Goal: Information Seeking & Learning: Learn about a topic

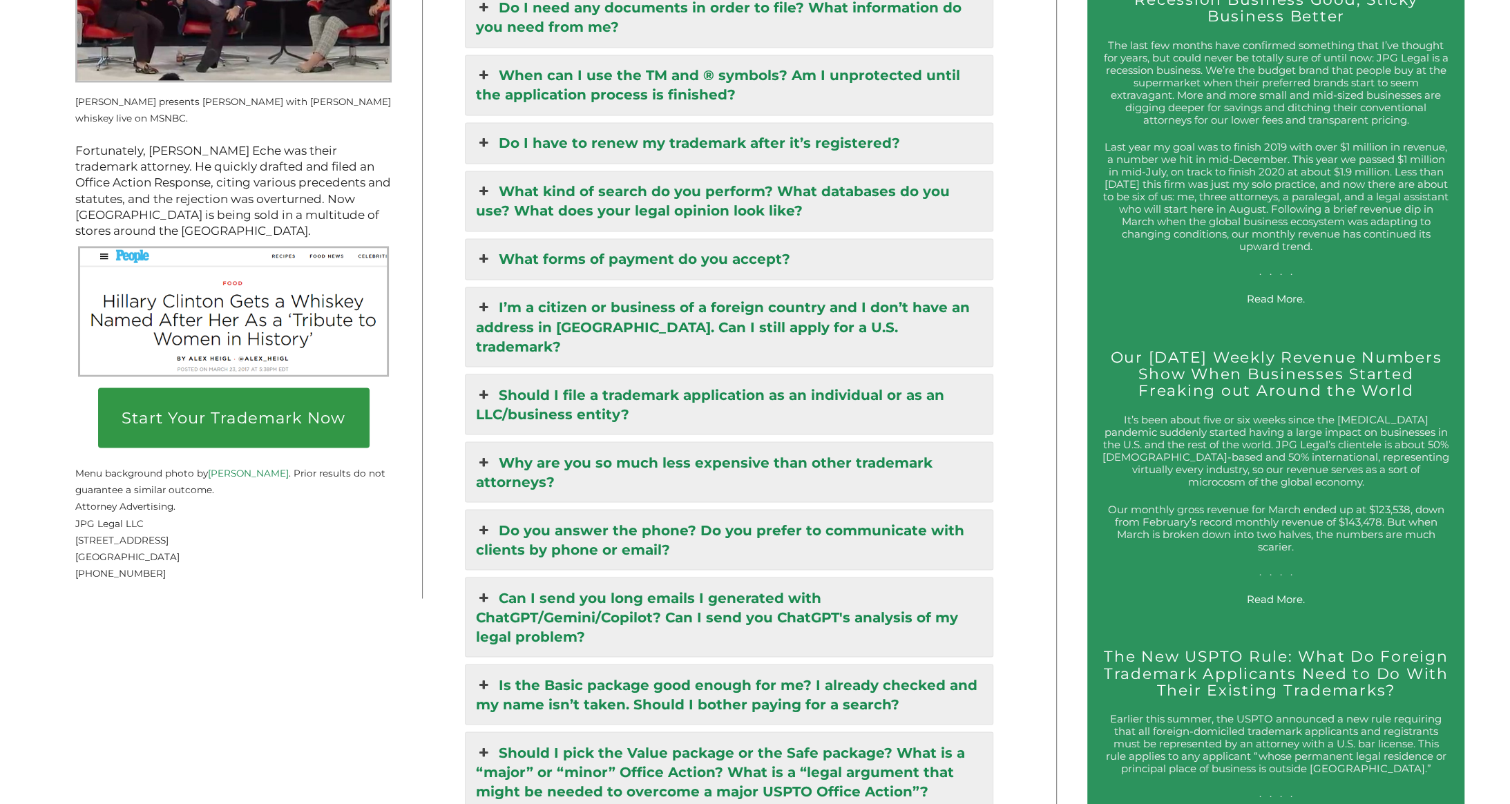
scroll to position [2420, 0]
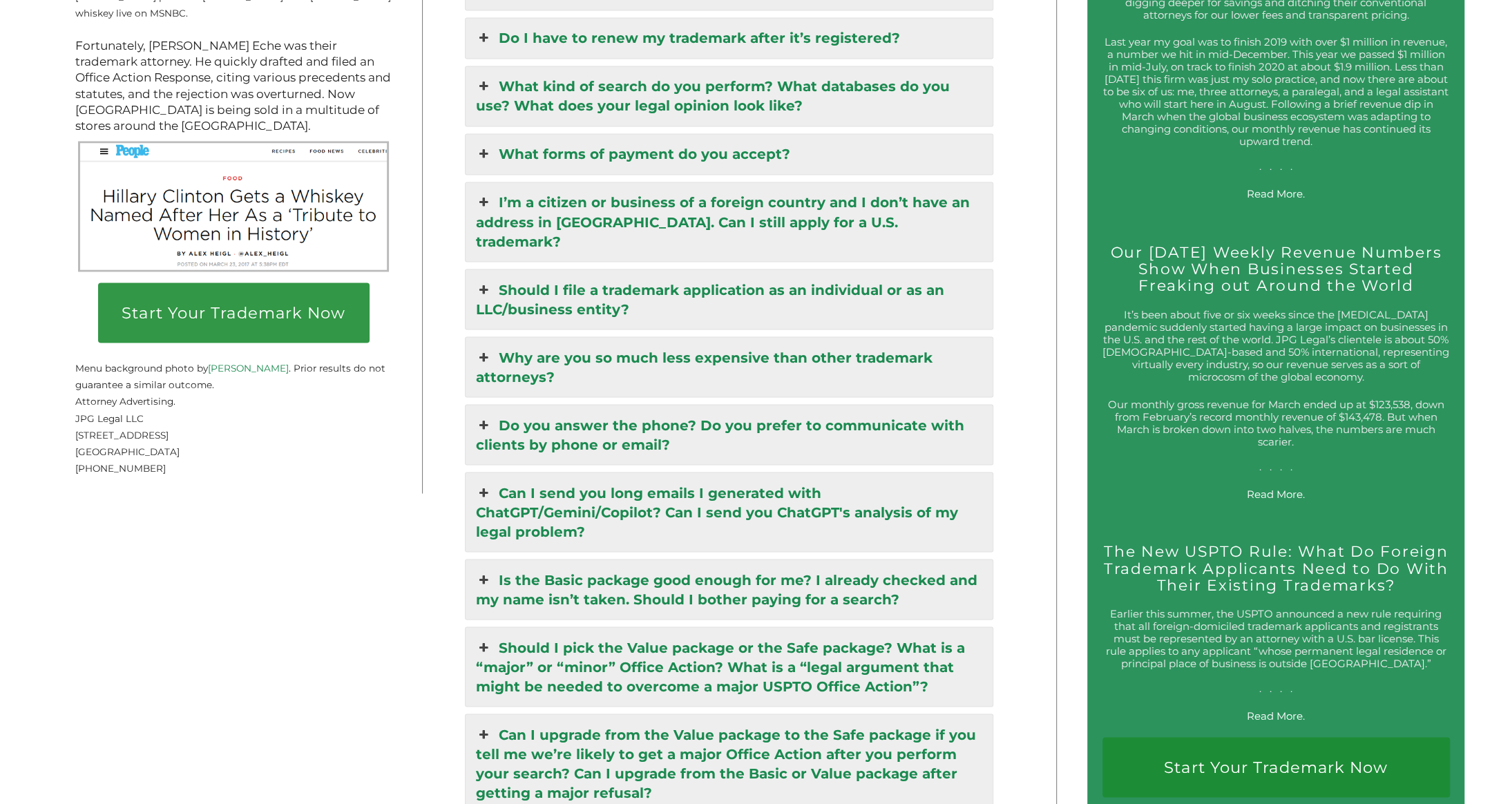
click at [682, 560] on link "Is the Basic package good enough for me? I already checked and my name isn’t ta…" at bounding box center [729, 589] width 527 height 59
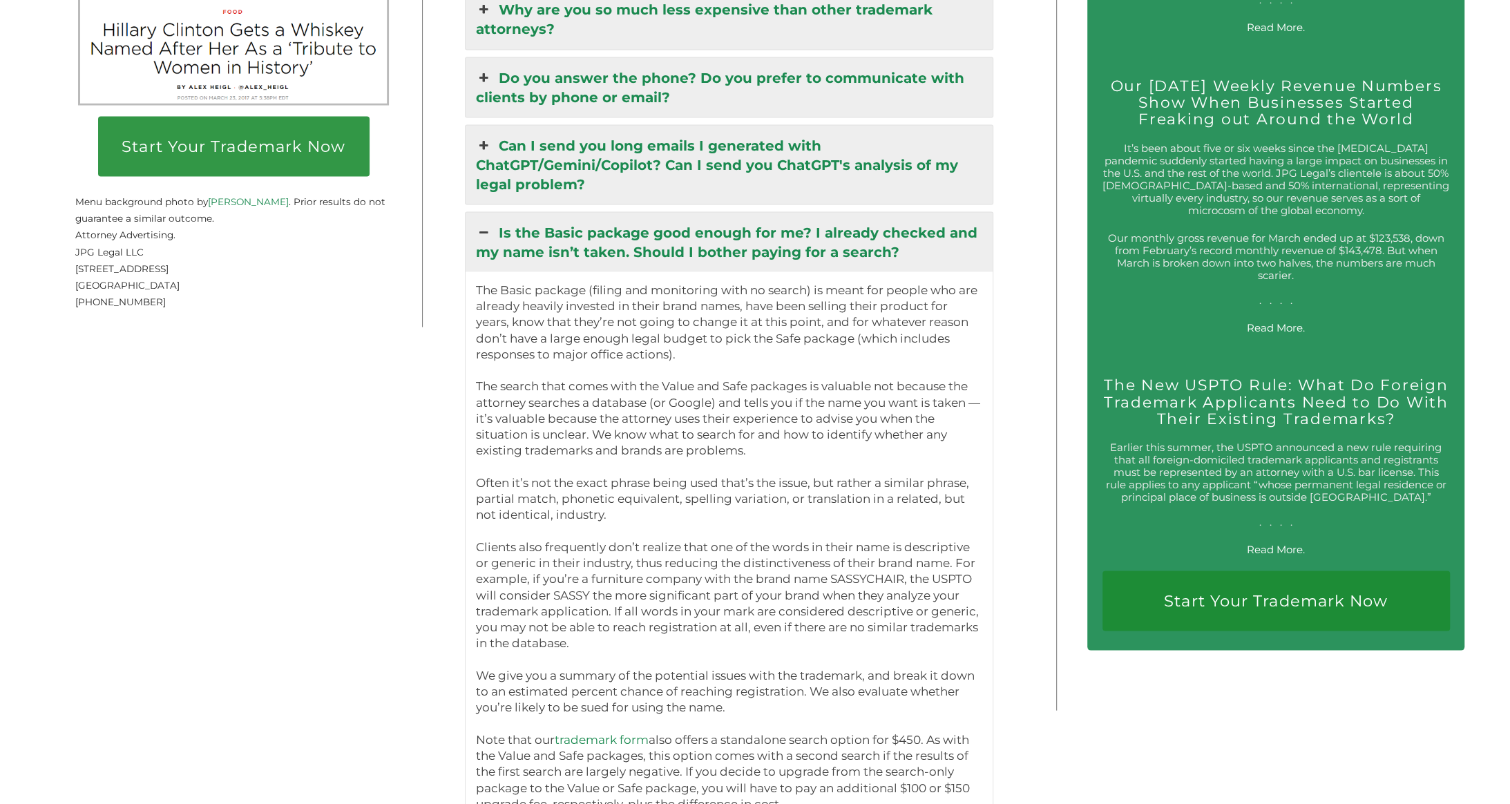
scroll to position [2903, 0]
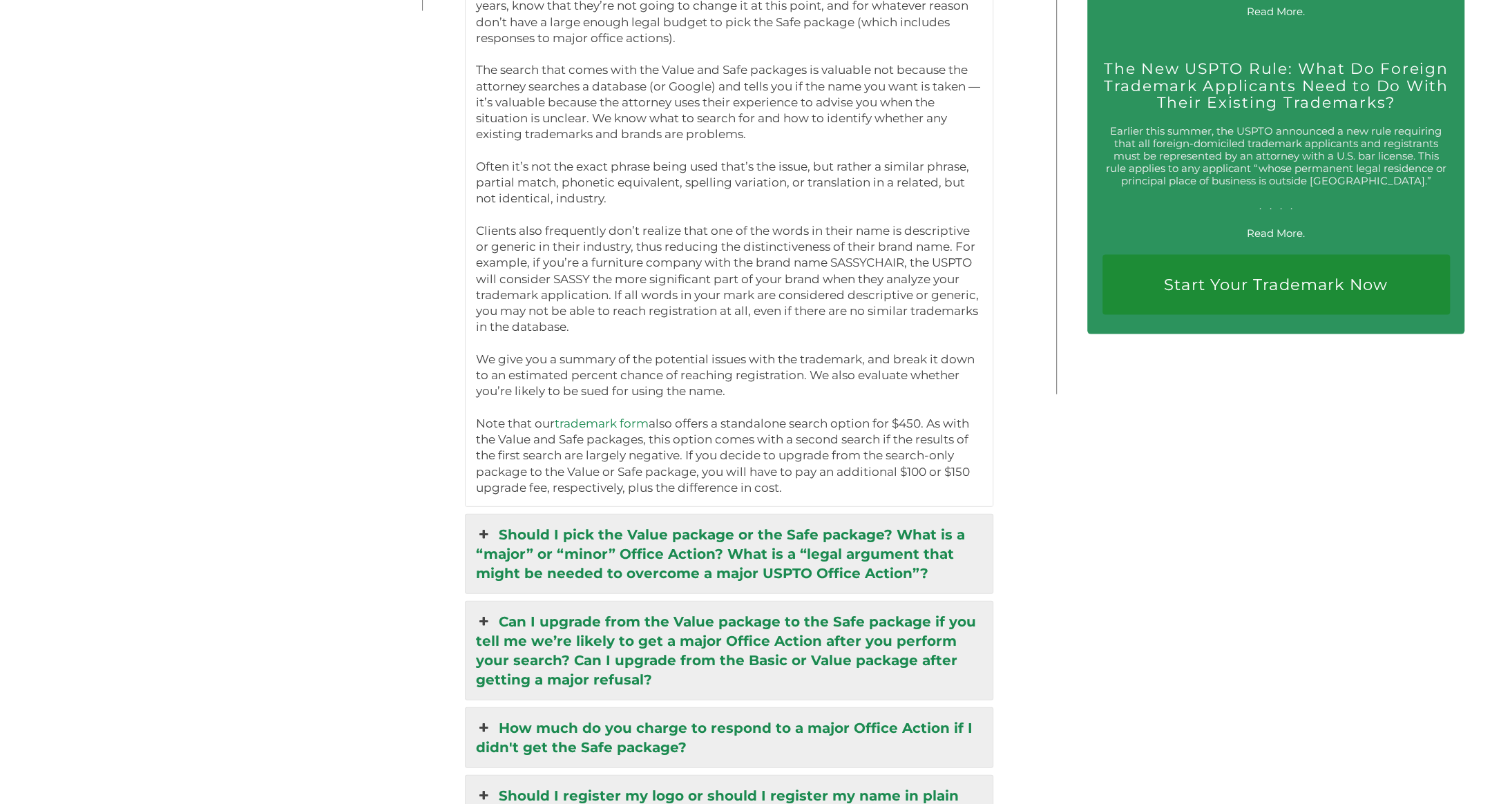
click at [682, 515] on link "Should I pick the Value package or the Safe package? What is a “major” or “mino…" at bounding box center [729, 554] width 527 height 79
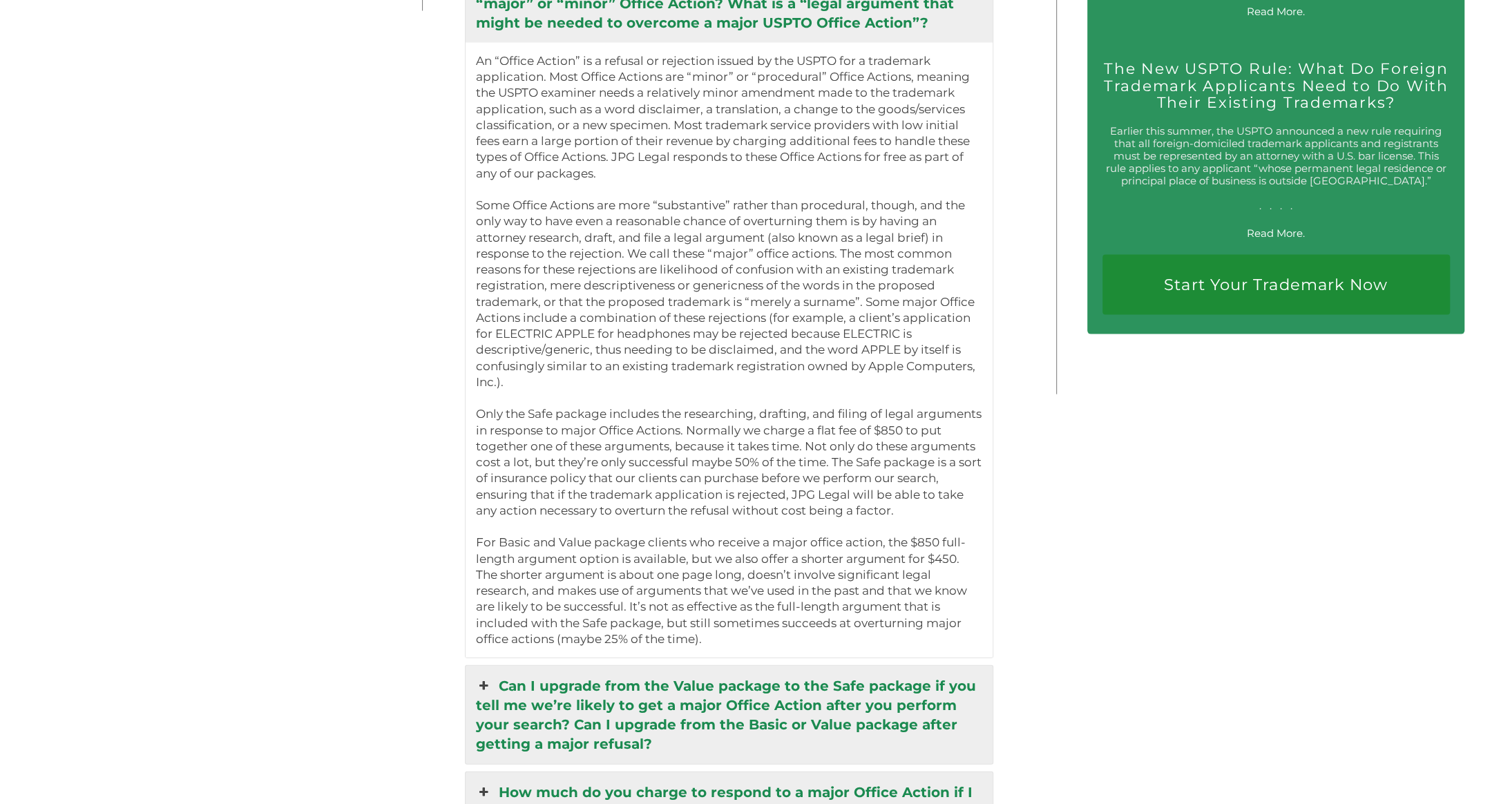
scroll to position [2872, 0]
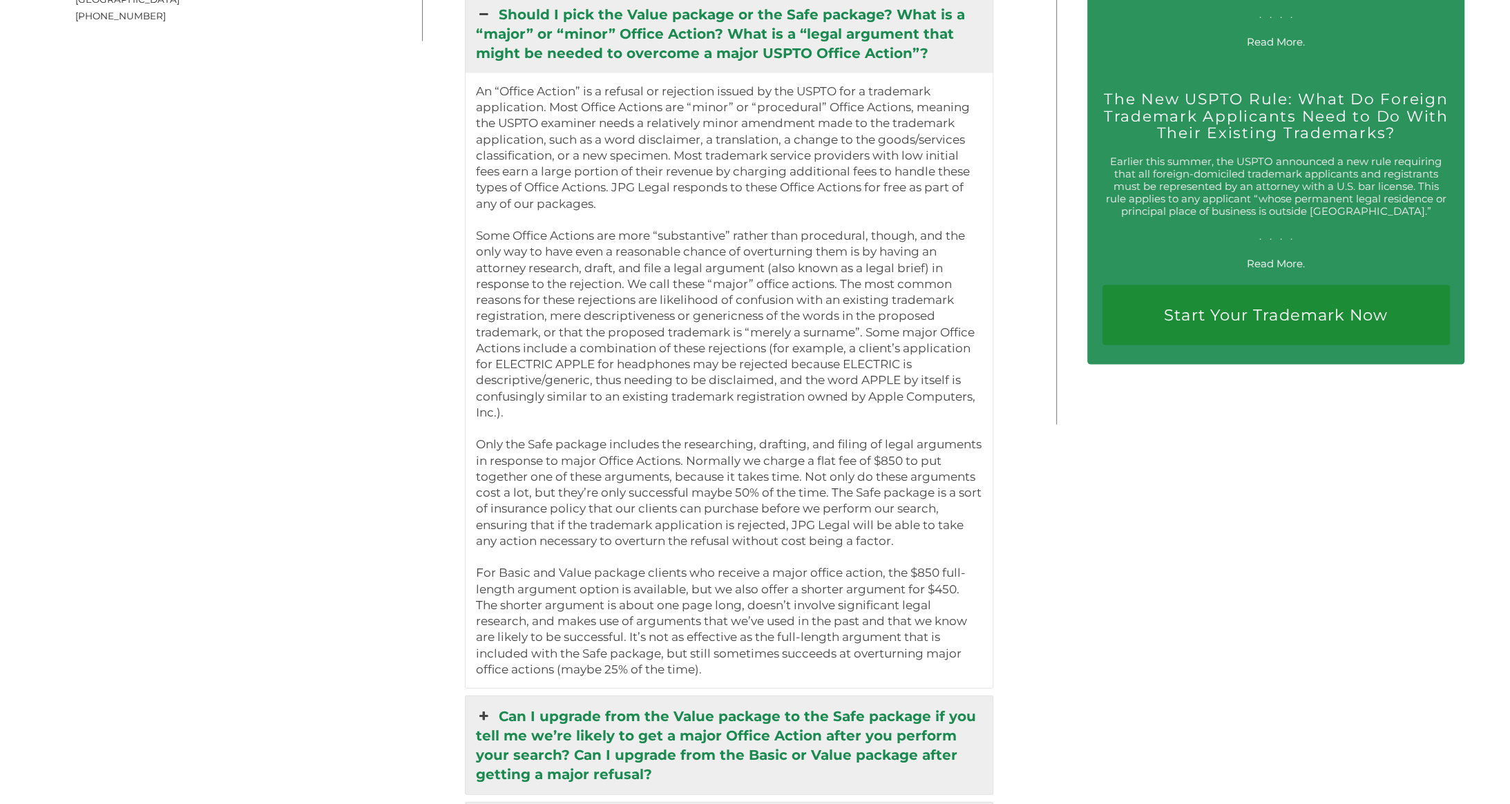
drag, startPoint x: 781, startPoint y: 142, endPoint x: 551, endPoint y: 346, distance: 306.8
click at [551, 346] on p "An “Office Action” is a refusal or rejection issued by the USPTO for a trademar…" at bounding box center [729, 381] width 506 height 594
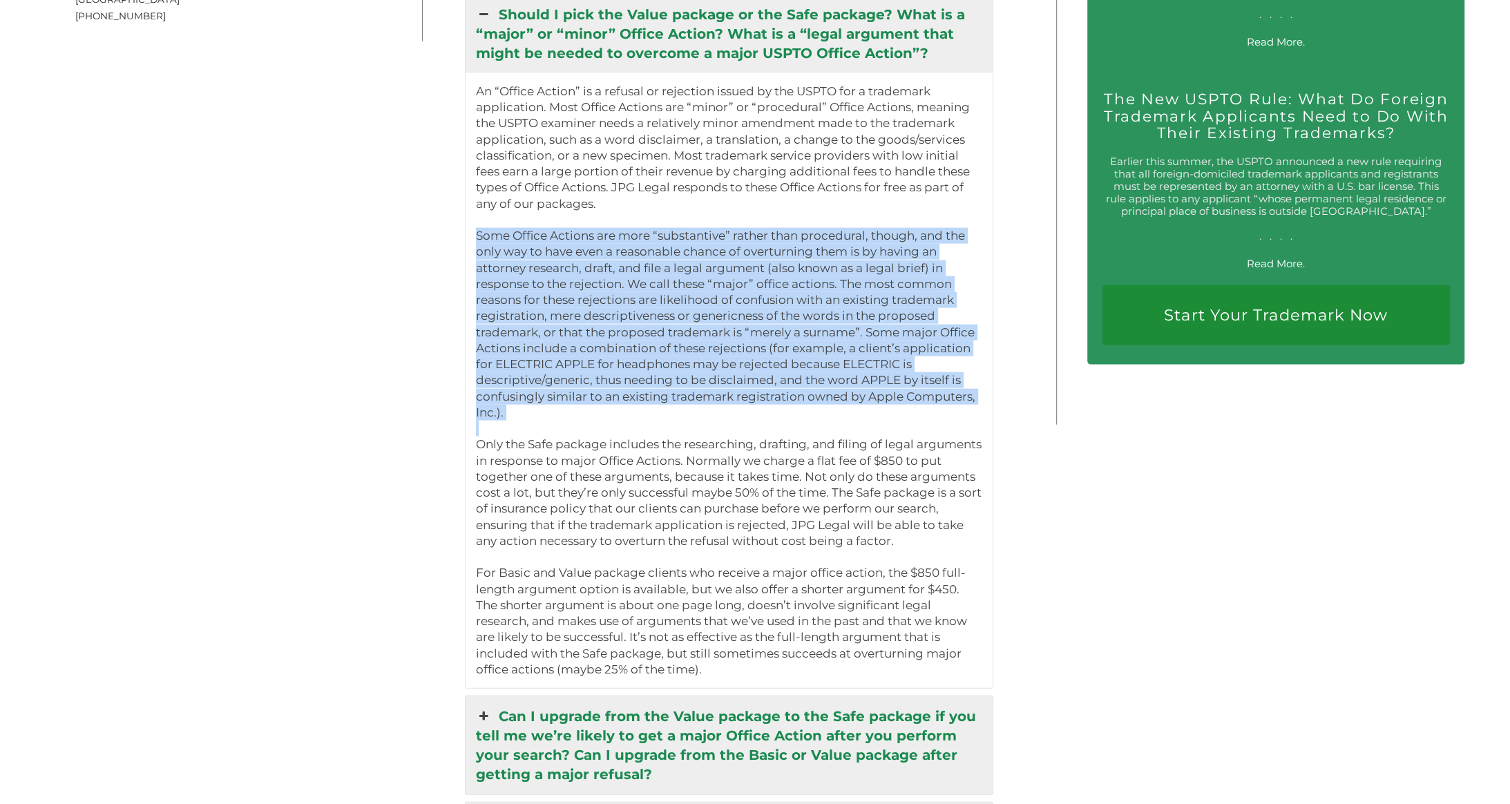
click at [551, 346] on p "An “Office Action” is a refusal or rejection issued by the USPTO for a trademar…" at bounding box center [729, 381] width 506 height 594
drag, startPoint x: 551, startPoint y: 346, endPoint x: 510, endPoint y: 301, distance: 60.6
click at [510, 301] on p "An “Office Action” is a refusal or rejection issued by the USPTO for a trademar…" at bounding box center [729, 381] width 506 height 594
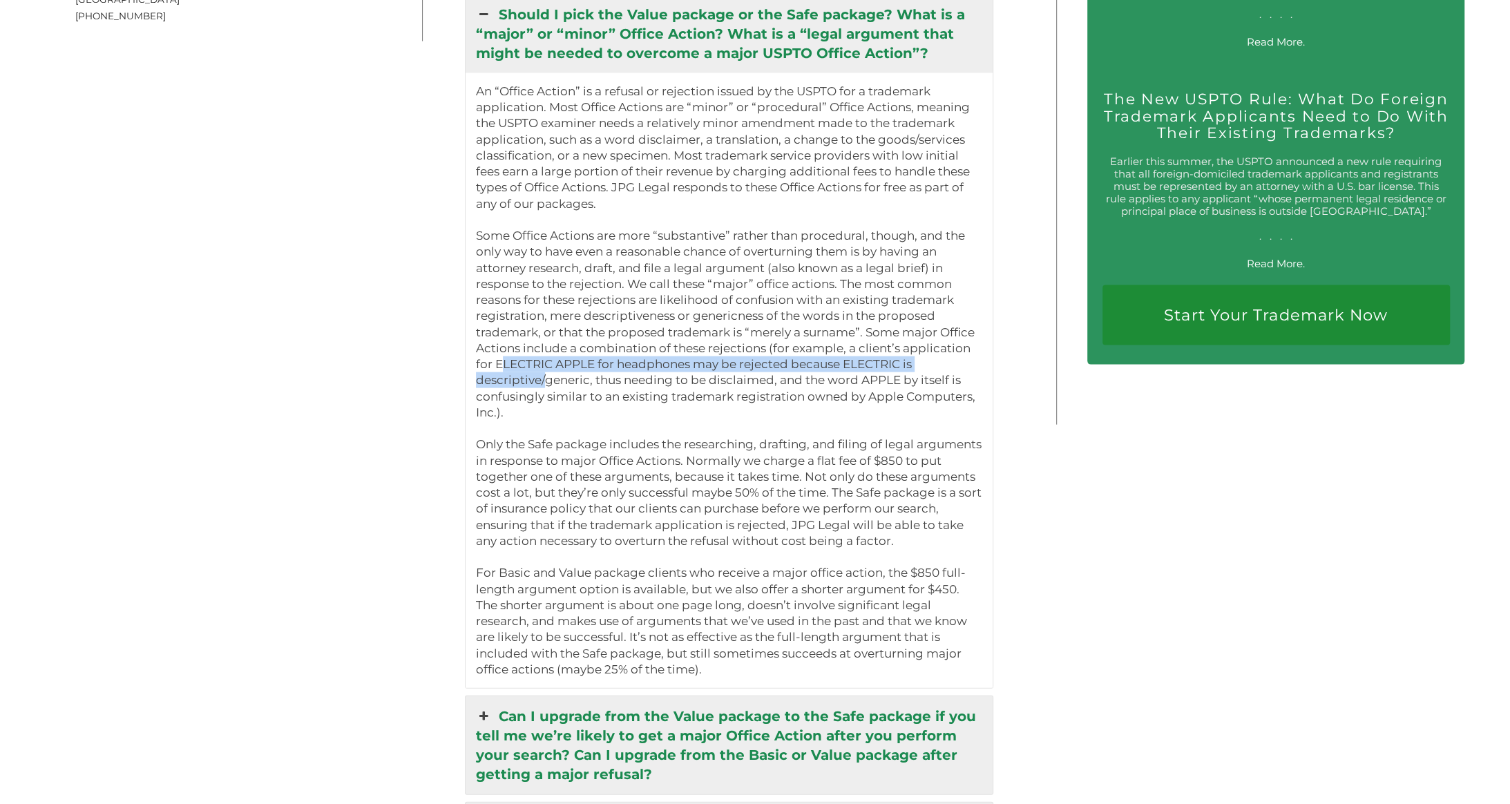
scroll to position [2767, 0]
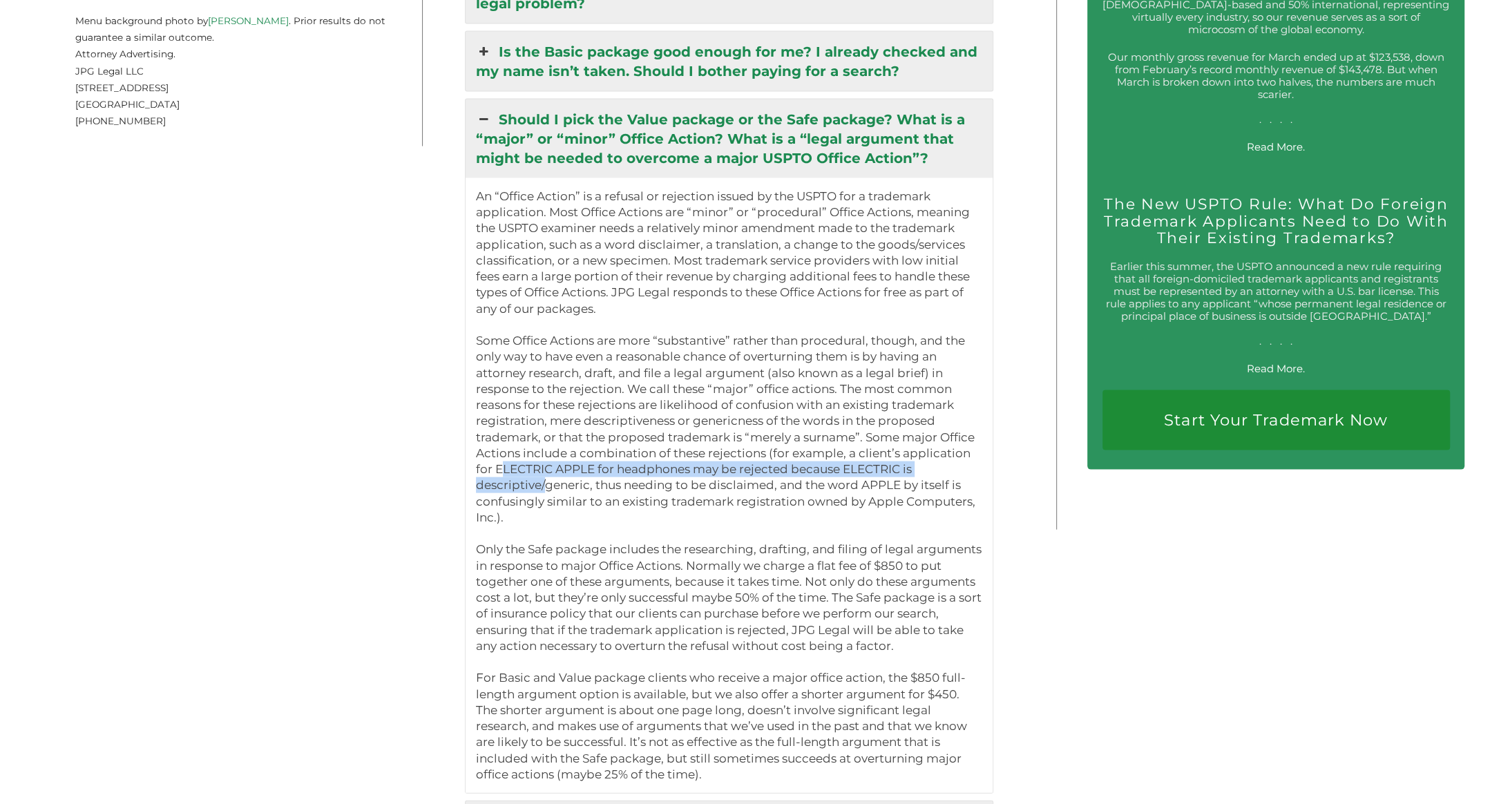
drag, startPoint x: 510, startPoint y: 301, endPoint x: 494, endPoint y: 419, distance: 118.6
click at [494, 419] on p "An “Office Action” is a refusal or rejection issued by the USPTO for a trademar…" at bounding box center [729, 486] width 506 height 594
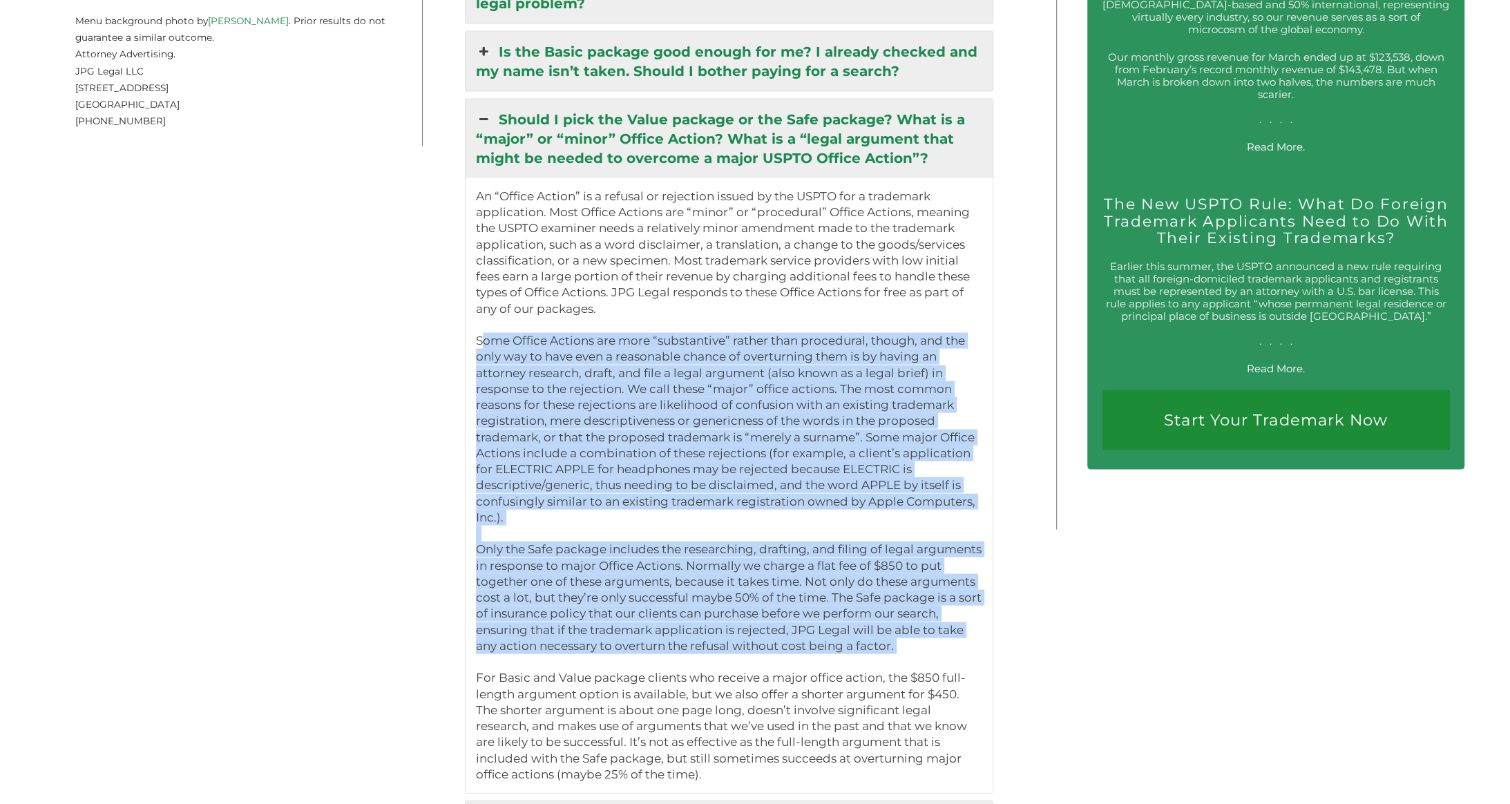
drag, startPoint x: 494, startPoint y: 419, endPoint x: 477, endPoint y: 475, distance: 58.6
click at [477, 475] on div "An “Office Action” is a refusal or rejection issued by the USPTO for a trademar…" at bounding box center [729, 485] width 527 height 615
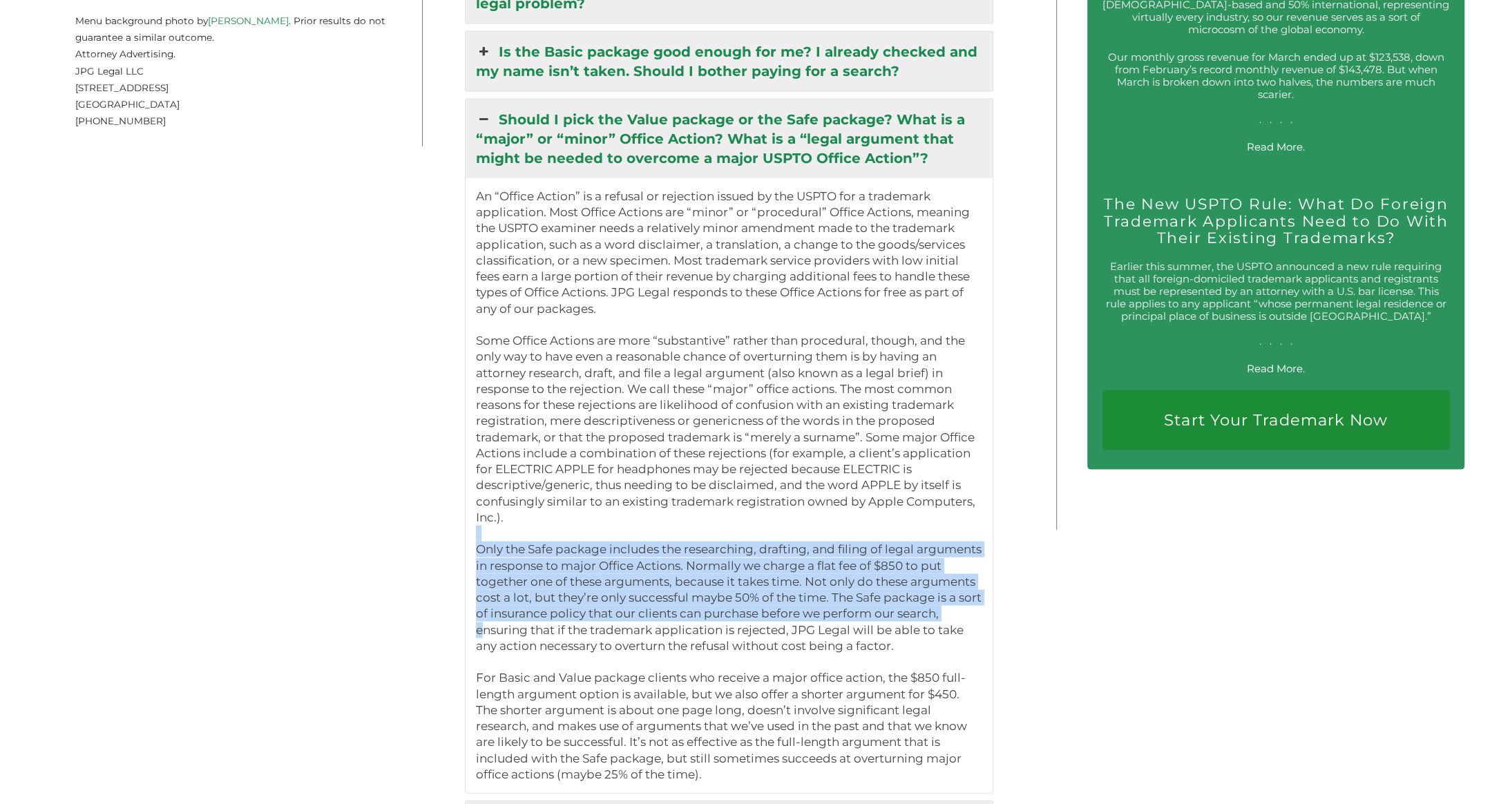
drag, startPoint x: 476, startPoint y: 472, endPoint x: 473, endPoint y: 556, distance: 83.6
click at [473, 556] on div "An “Office Action” is a refusal or rejection issued by the USPTO for a trademar…" at bounding box center [729, 485] width 527 height 615
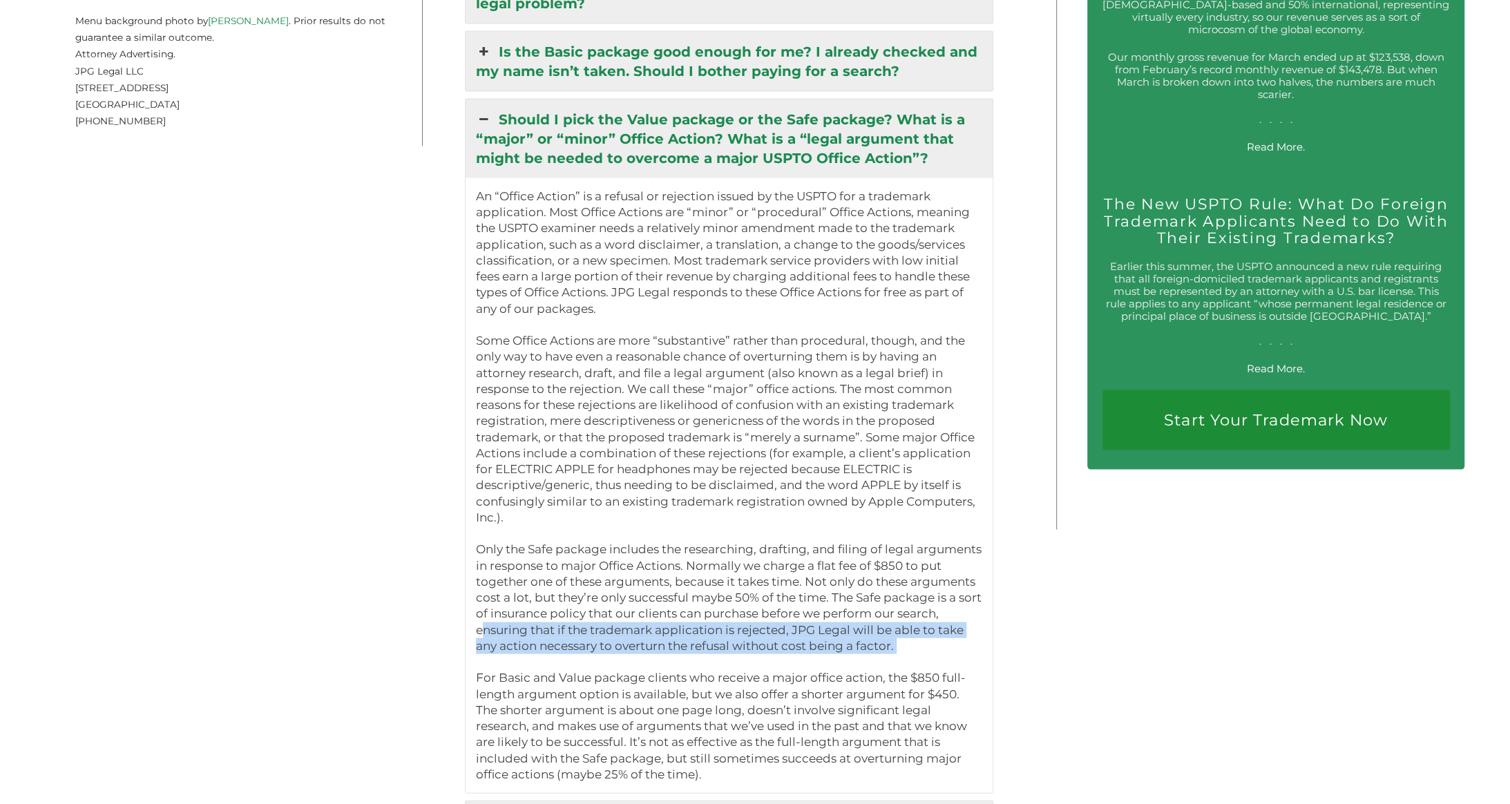
drag, startPoint x: 473, startPoint y: 556, endPoint x: 959, endPoint y: 579, distance: 486.2
click at [959, 579] on div "An “Office Action” is a refusal or rejection issued by the USPTO for a trademar…" at bounding box center [729, 485] width 527 height 615
click at [959, 579] on p "An “Office Action” is a refusal or rejection issued by the USPTO for a trademar…" at bounding box center [729, 486] width 506 height 594
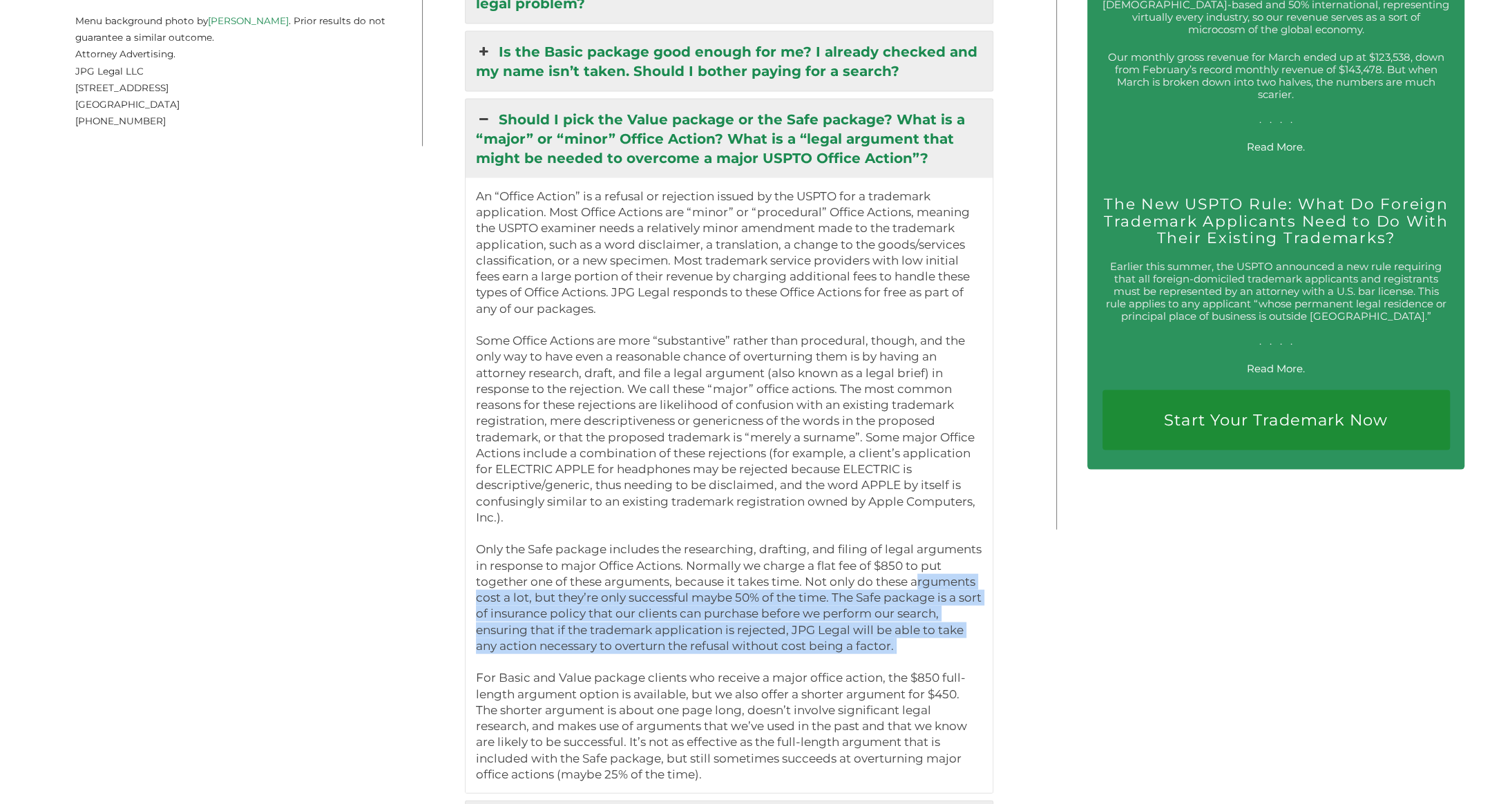
drag, startPoint x: 959, startPoint y: 579, endPoint x: 982, endPoint y: 510, distance: 73.0
click at [982, 510] on p "An “Office Action” is a refusal or rejection issued by the USPTO for a trademar…" at bounding box center [729, 486] width 506 height 594
drag, startPoint x: 986, startPoint y: 508, endPoint x: 972, endPoint y: 583, distance: 75.9
click at [972, 583] on p "An “Office Action” is a refusal or rejection issued by the USPTO for a trademar…" at bounding box center [729, 486] width 506 height 594
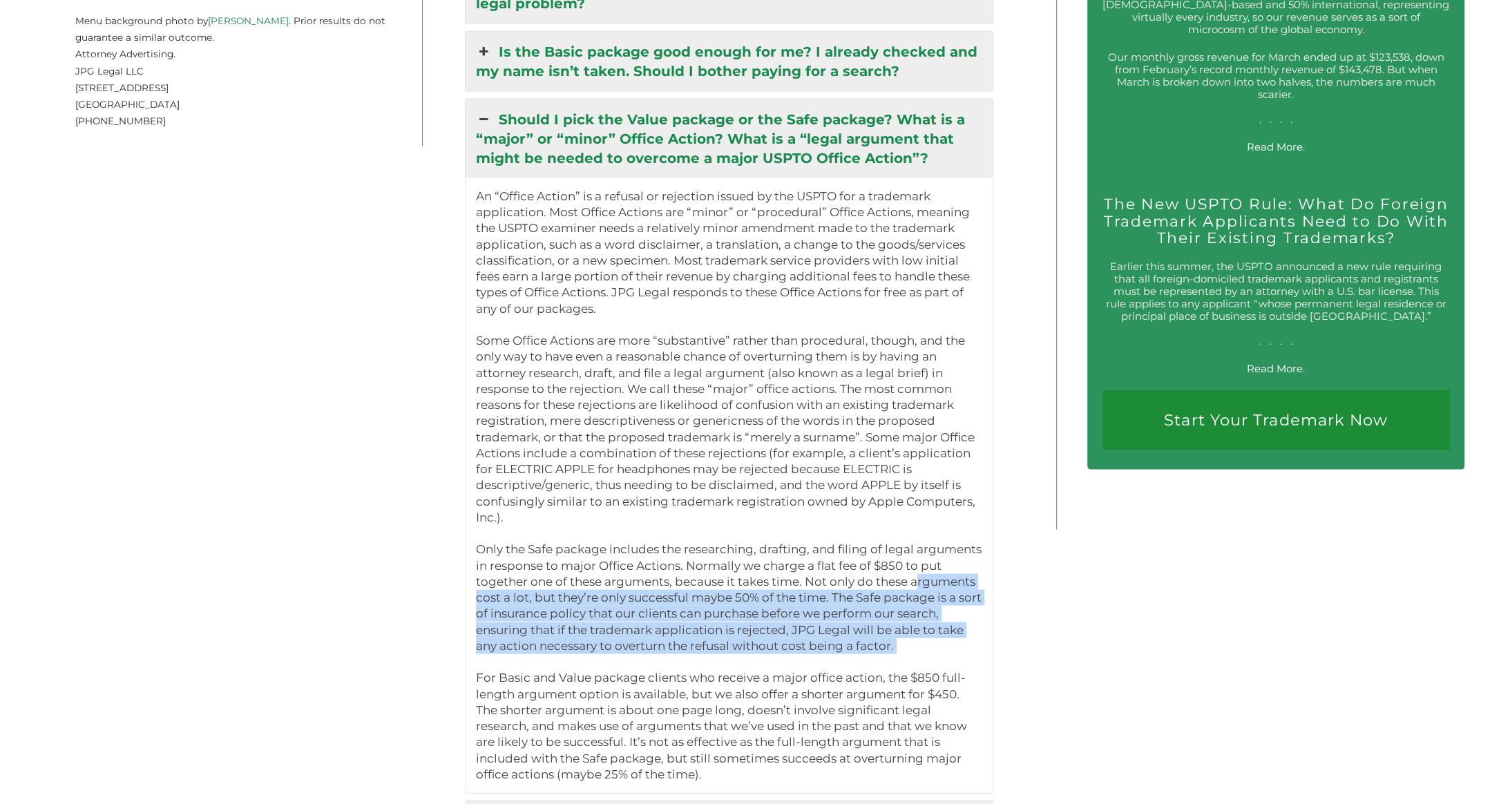
click at [972, 583] on p "An “Office Action” is a refusal or rejection issued by the USPTO for a trademar…" at bounding box center [729, 486] width 506 height 594
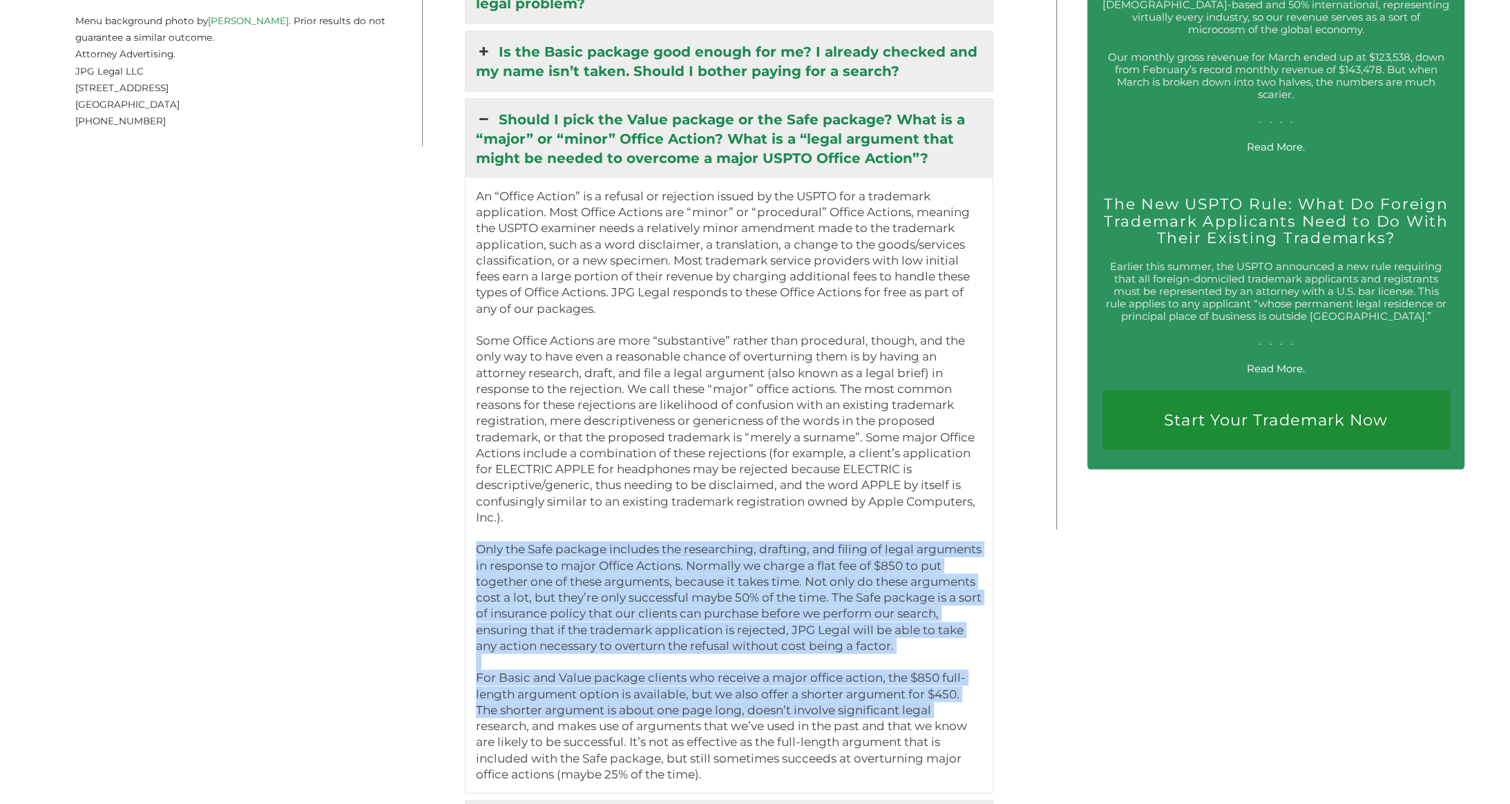
drag, startPoint x: 972, startPoint y: 583, endPoint x: 970, endPoint y: 640, distance: 56.7
click at [970, 640] on p "An “Office Action” is a refusal or rejection issued by the USPTO for a trademar…" at bounding box center [729, 486] width 506 height 594
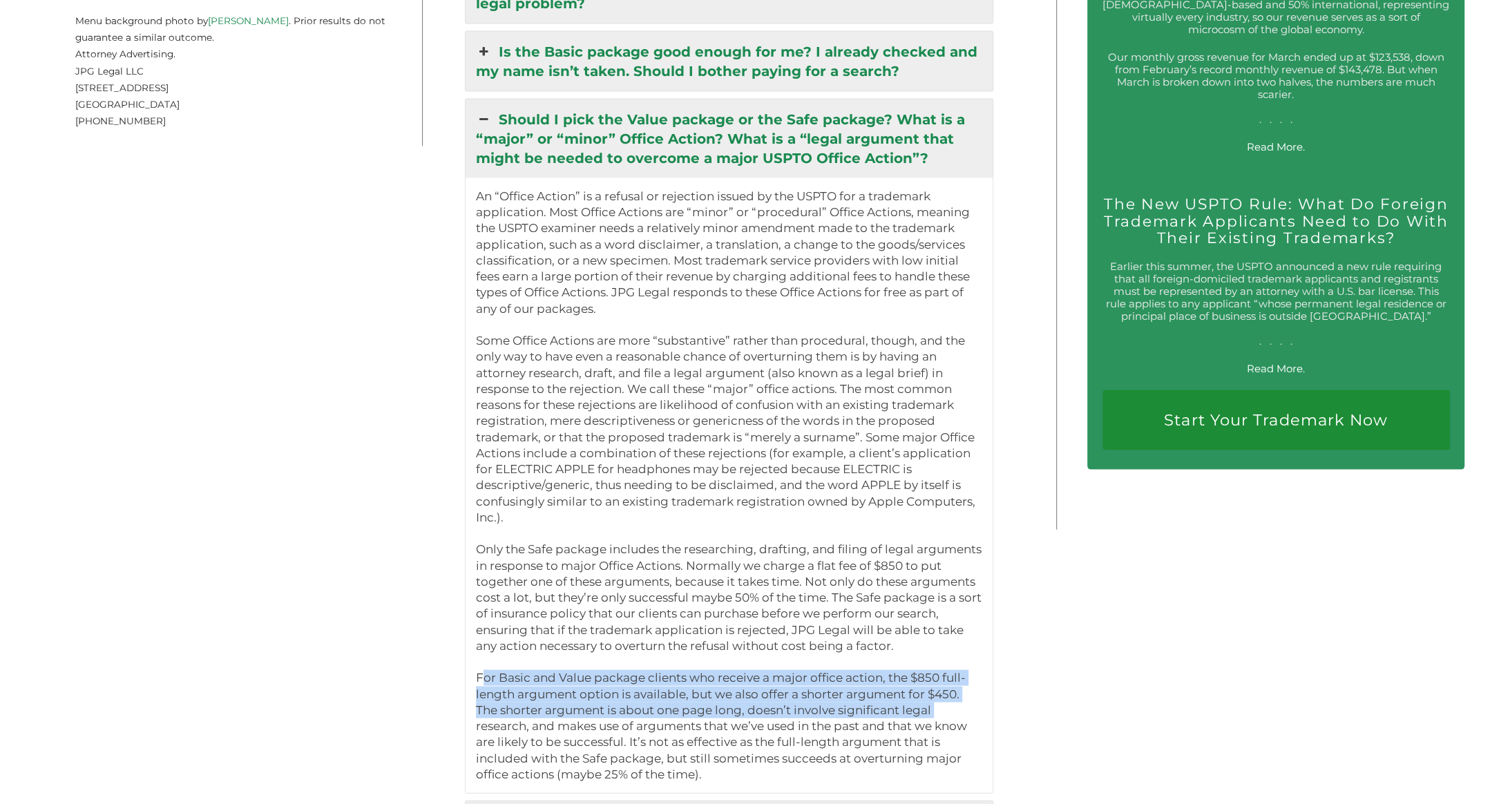
drag, startPoint x: 969, startPoint y: 640, endPoint x: 478, endPoint y: 607, distance: 492.3
click at [478, 607] on p "An “Office Action” is a refusal or rejection issued by the USPTO for a trademar…" at bounding box center [729, 486] width 506 height 594
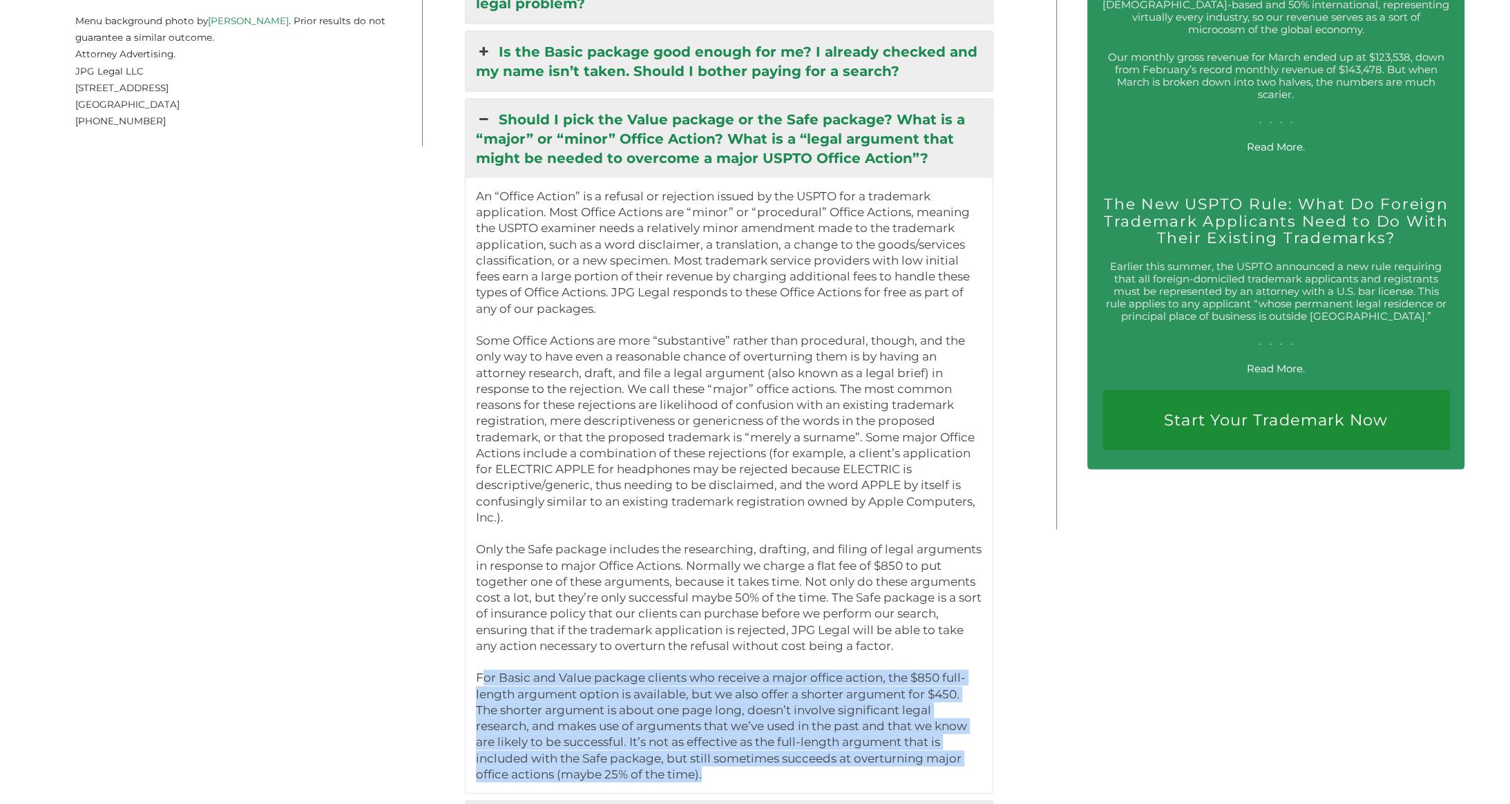
drag, startPoint x: 478, startPoint y: 607, endPoint x: 876, endPoint y: 703, distance: 409.5
click at [876, 703] on p "An “Office Action” is a refusal or rejection issued by the USPTO for a trademar…" at bounding box center [729, 486] width 506 height 594
drag, startPoint x: 870, startPoint y: 700, endPoint x: 964, endPoint y: 637, distance: 114.0
click at [964, 637] on p "An “Office Action” is a refusal or rejection issued by the USPTO for a trademar…" at bounding box center [729, 486] width 506 height 594
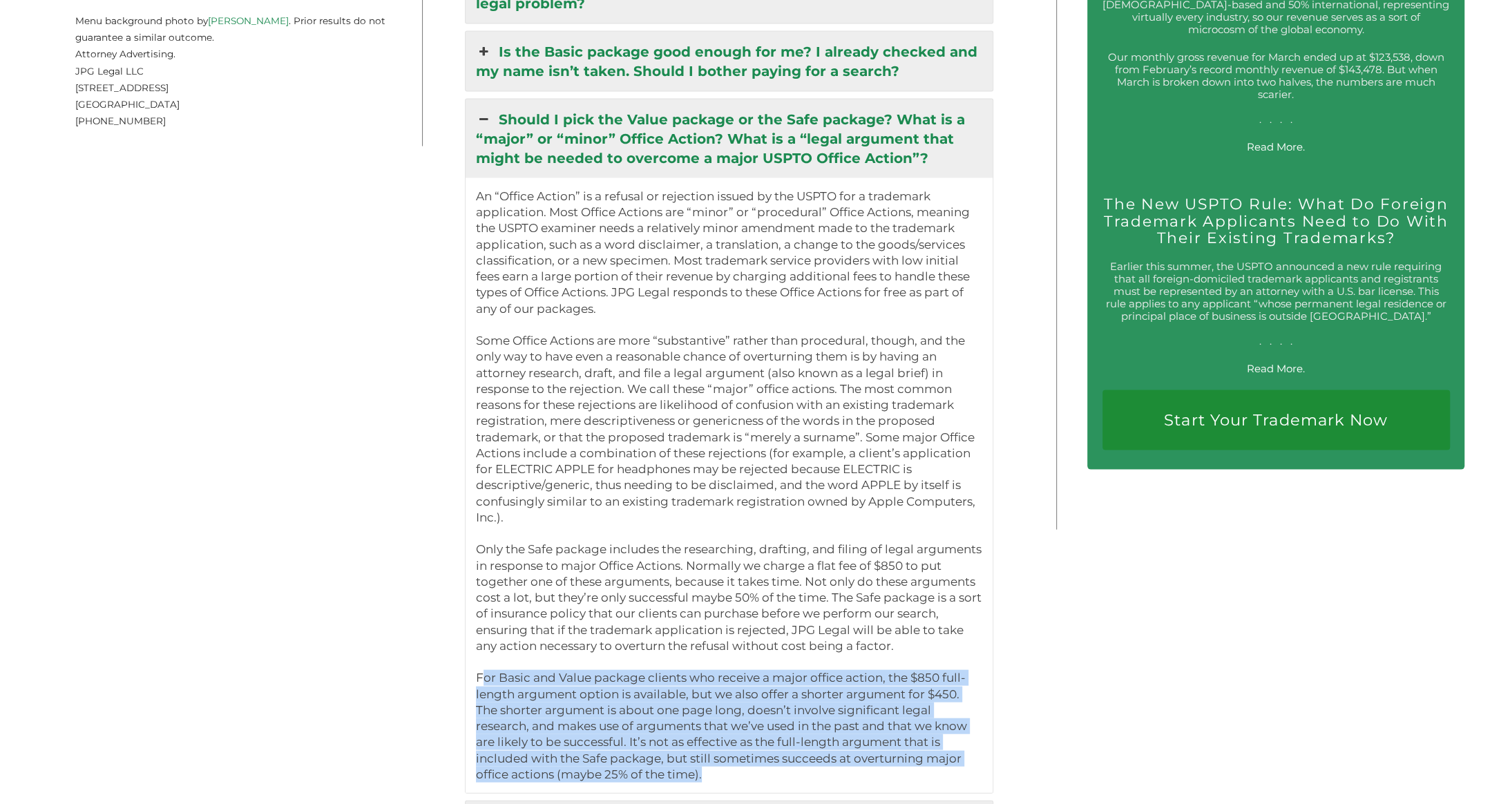
click at [964, 637] on p "An “Office Action” is a refusal or rejection issued by the USPTO for a trademar…" at bounding box center [729, 486] width 506 height 594
drag, startPoint x: 974, startPoint y: 618, endPoint x: 935, endPoint y: 707, distance: 97.8
click at [935, 707] on p "An “Office Action” is a refusal or rejection issued by the USPTO for a trademar…" at bounding box center [729, 486] width 506 height 594
drag, startPoint x: 928, startPoint y: 712, endPoint x: 959, endPoint y: 598, distance: 118.1
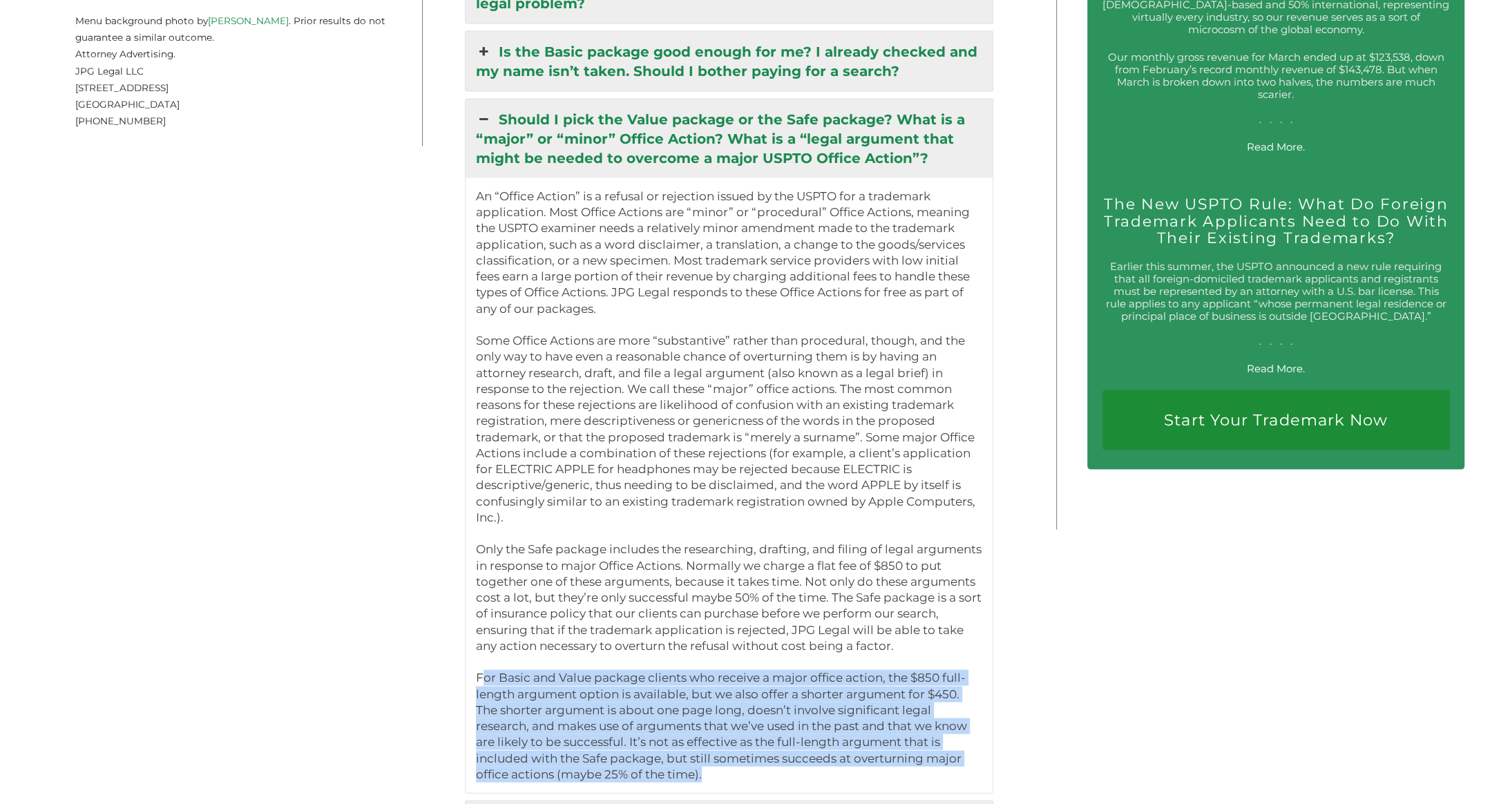
click at [959, 598] on p "An “Office Action” is a refusal or rejection issued by the USPTO for a trademar…" at bounding box center [729, 486] width 506 height 594
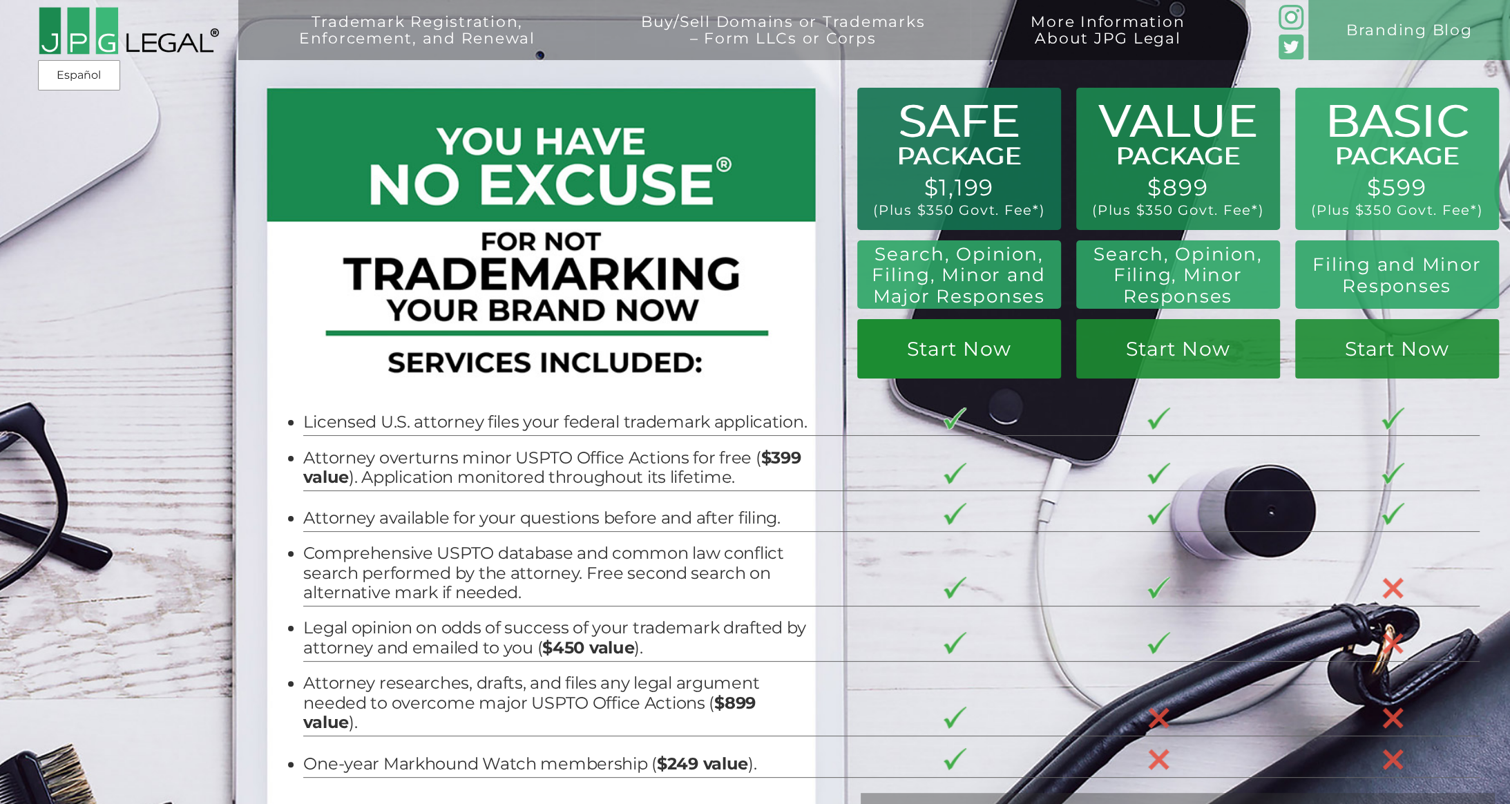
scroll to position [210, 0]
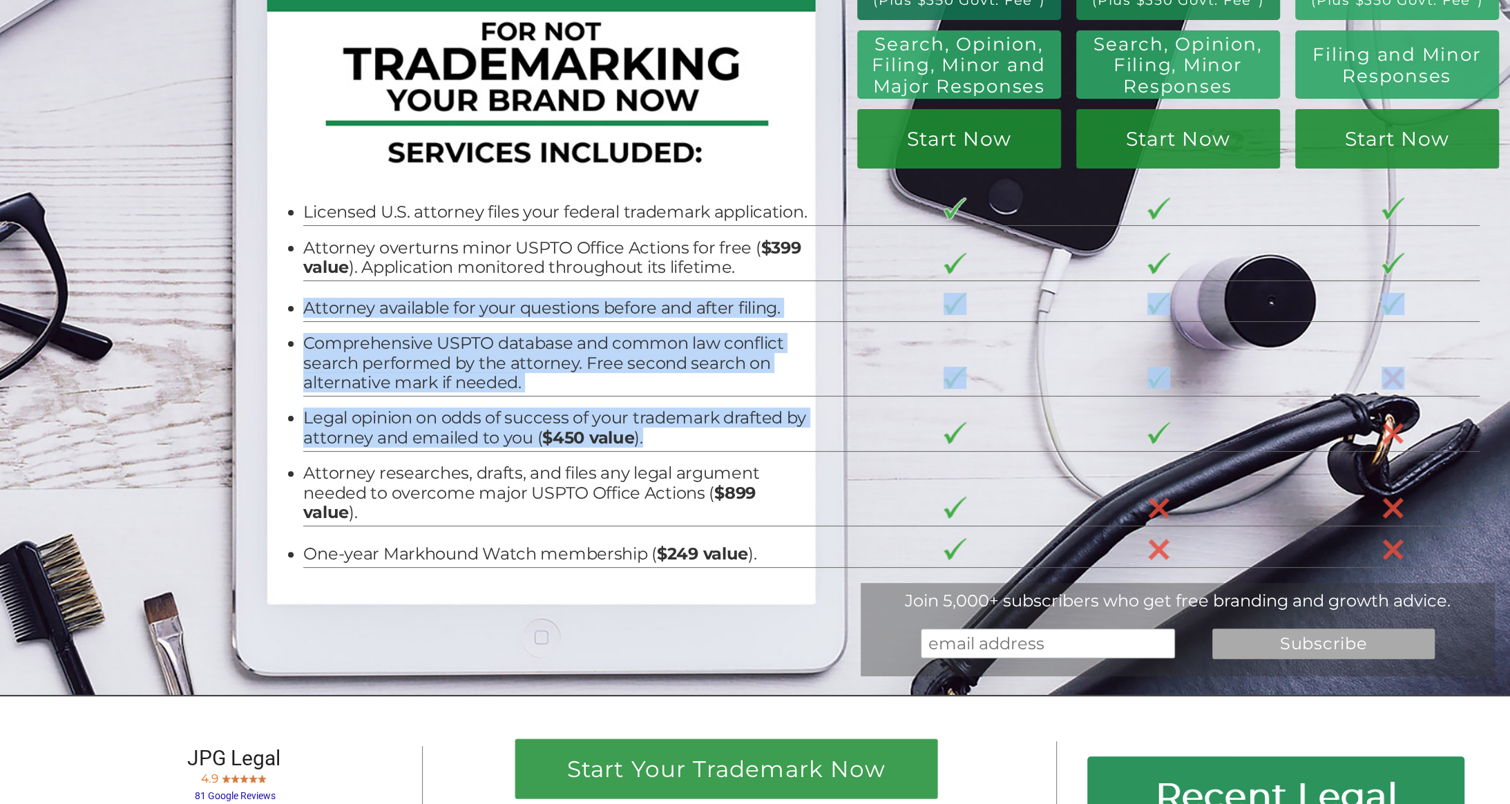
drag, startPoint x: 737, startPoint y: 431, endPoint x: 315, endPoint y: 321, distance: 436.3
click at [315, 321] on tbody "Licensed U.S. attorney files your federal trademark application. Attorney overt…" at bounding box center [891, 376] width 1176 height 382
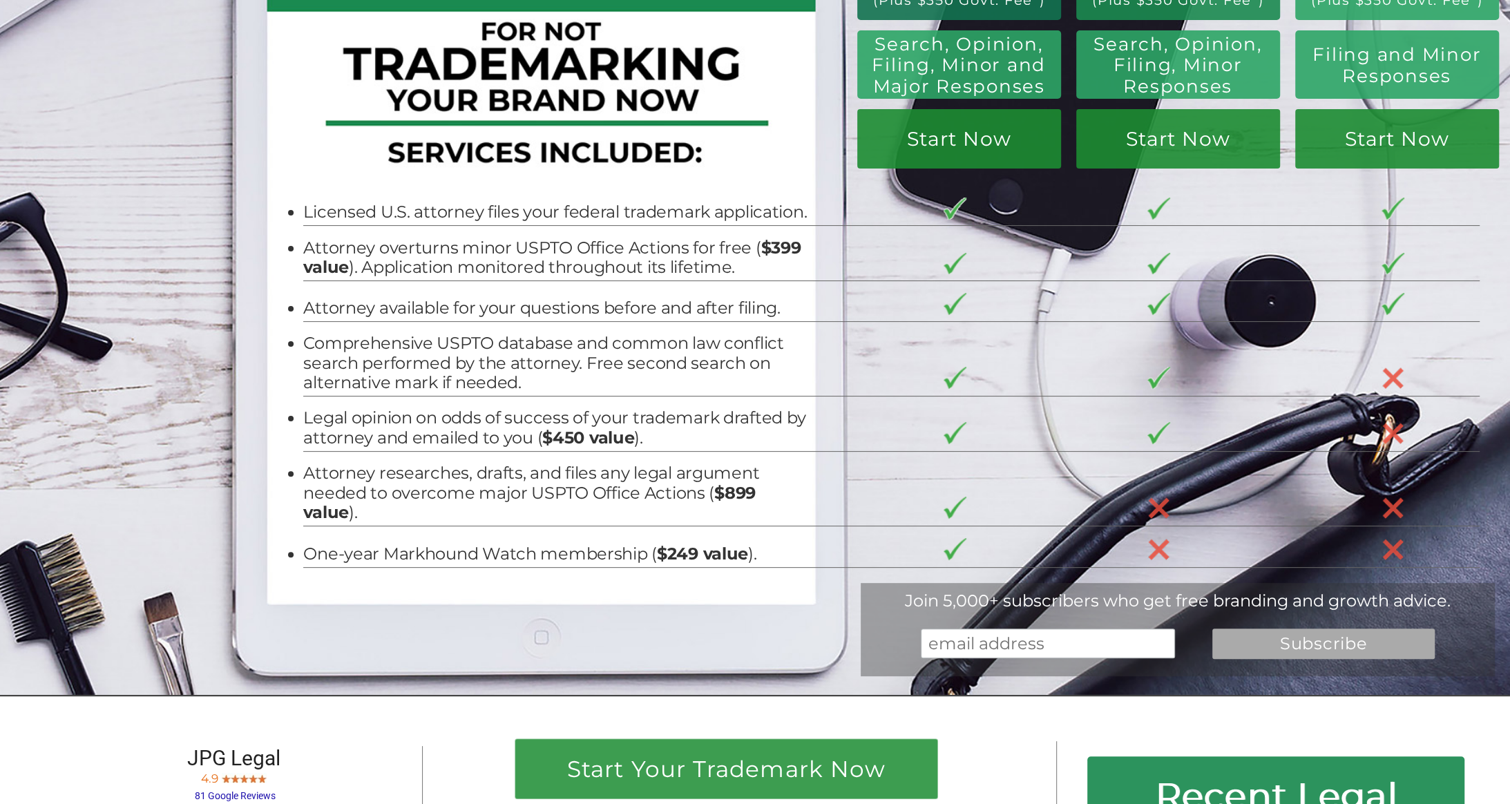
click at [315, 321] on td "Attorney available for your questions before and after filing." at bounding box center [574, 300] width 542 height 41
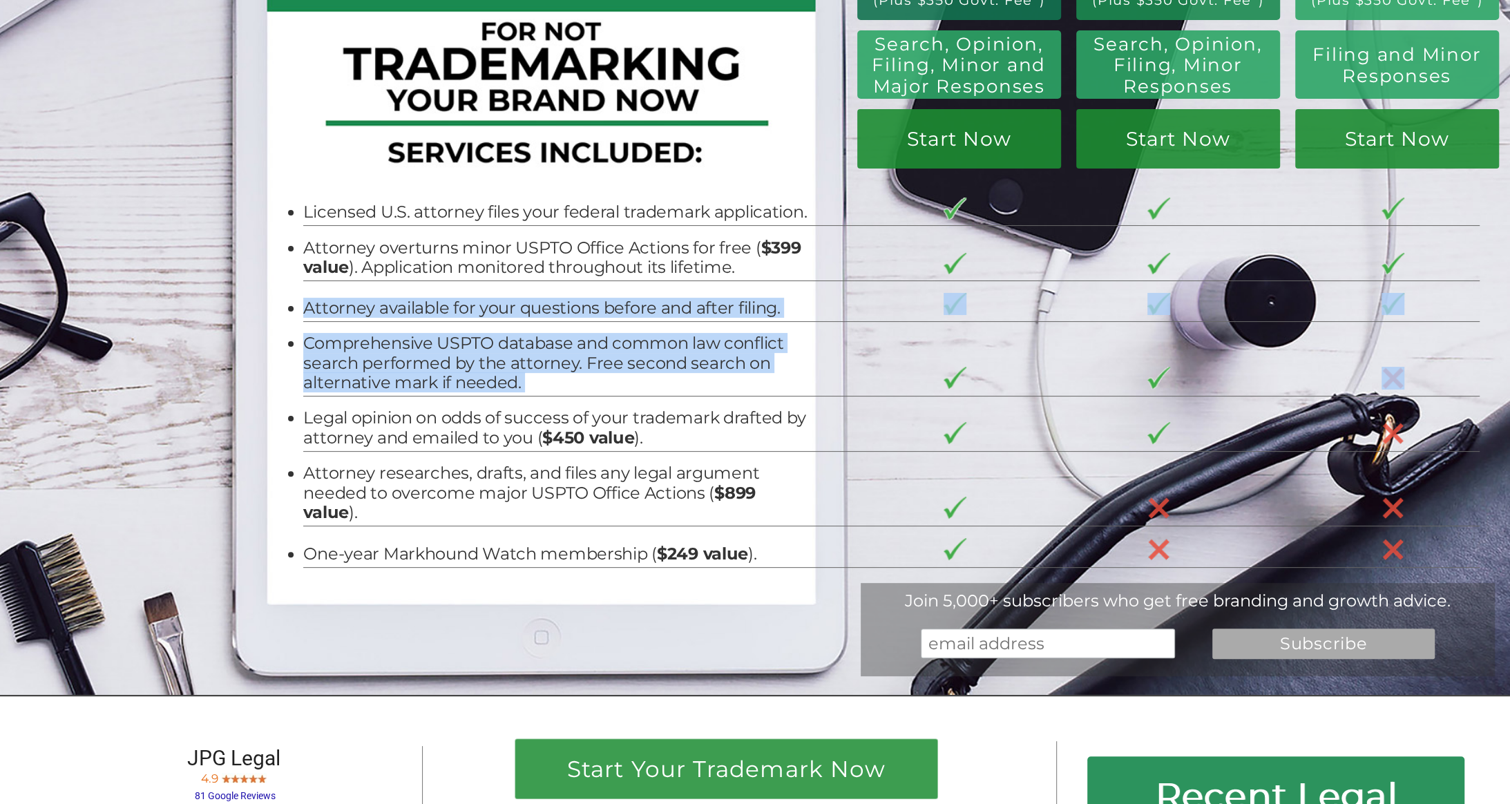
drag, startPoint x: 315, startPoint y: 321, endPoint x: 324, endPoint y: 379, distance: 58.7
click at [324, 379] on tbody "Licensed U.S. attorney files your federal trademark application. Attorney overt…" at bounding box center [891, 376] width 1176 height 382
click at [324, 379] on li "Comprehensive USPTO database and common law conflict search performed by the at…" at bounding box center [557, 363] width 509 height 59
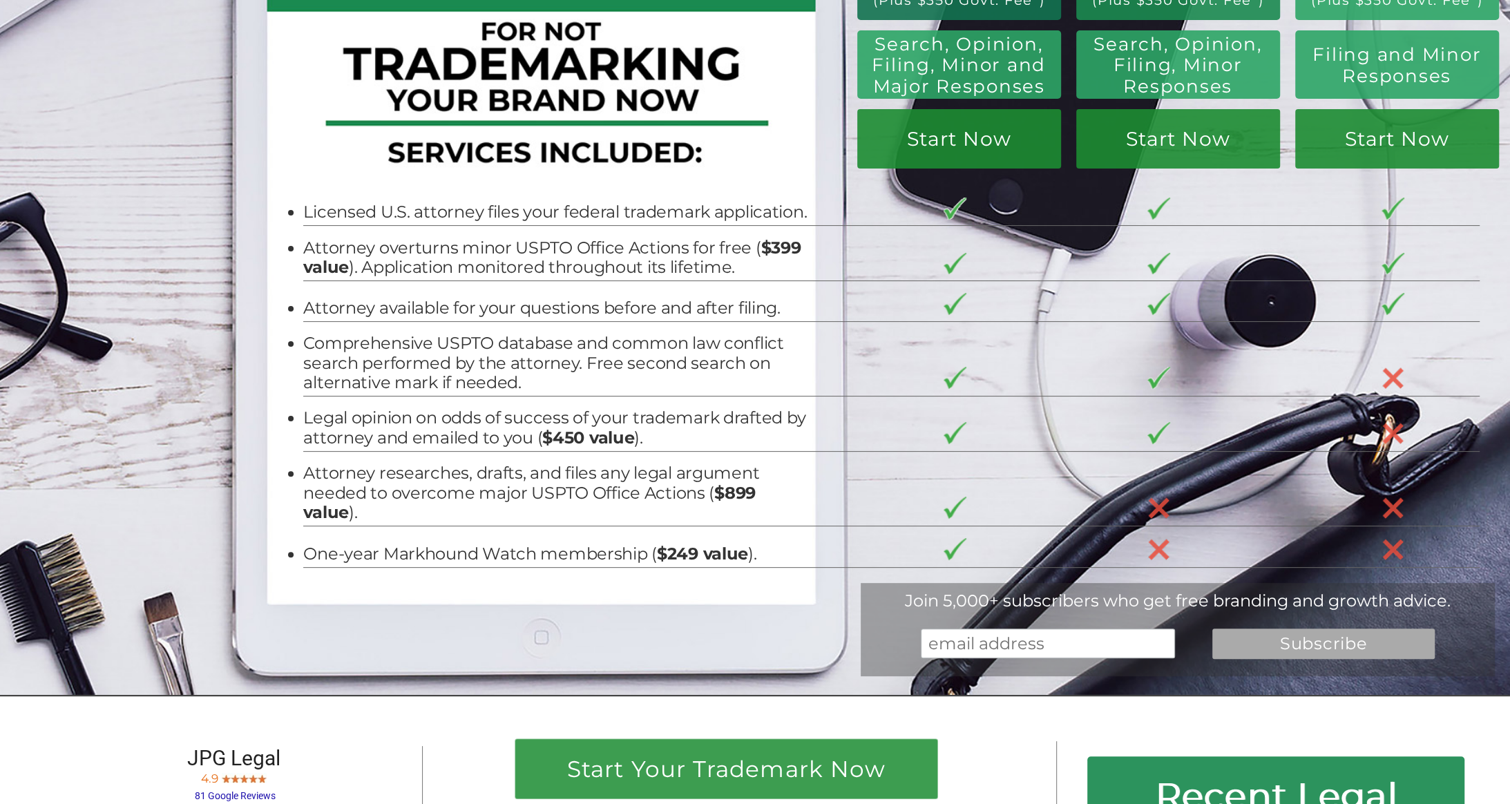
scroll to position [0, 0]
